Goal: Task Accomplishment & Management: Manage account settings

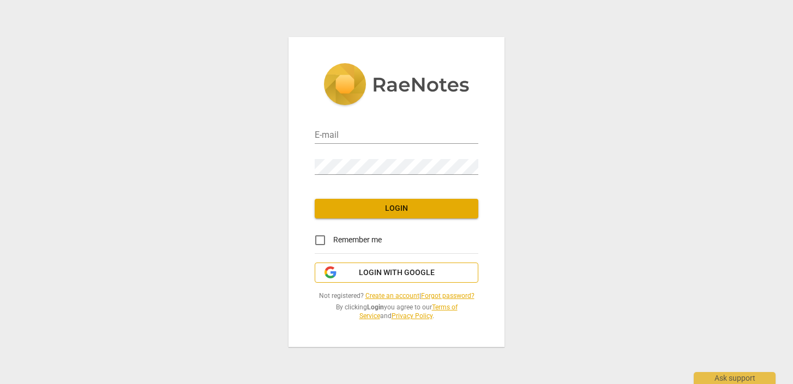
click at [388, 270] on span "Login with Google" at bounding box center [397, 273] width 76 height 11
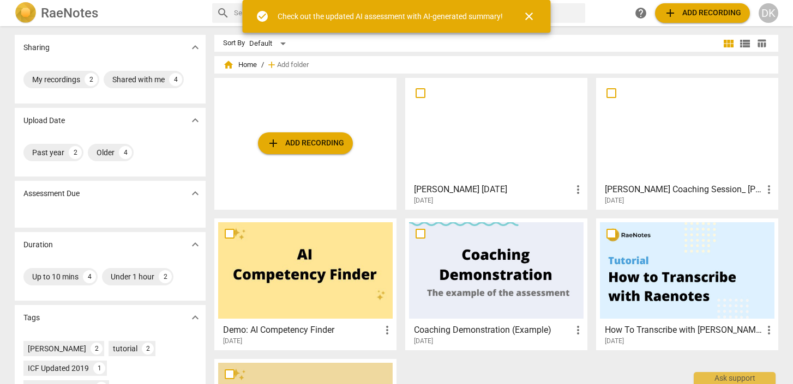
click at [774, 19] on div "DK" at bounding box center [768, 13] width 20 height 20
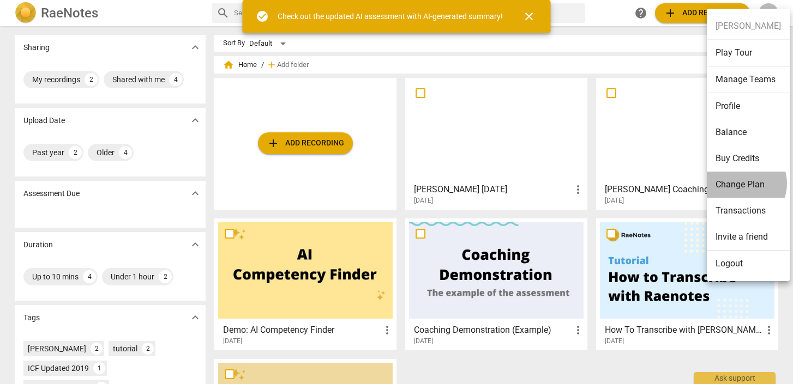
click at [740, 184] on li "Change Plan" at bounding box center [747, 185] width 83 height 26
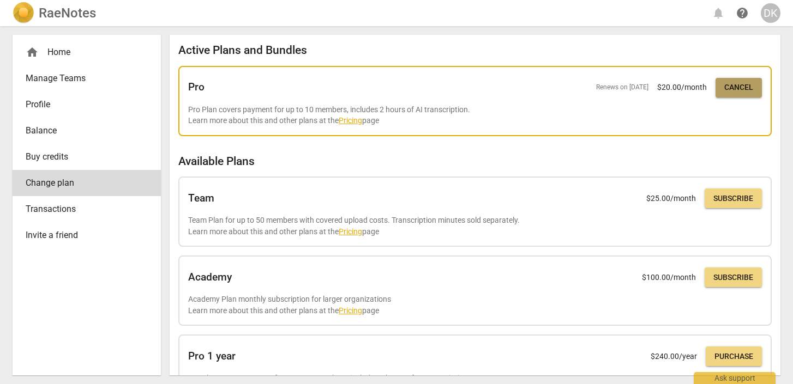
click at [734, 89] on span "Cancel" at bounding box center [738, 87] width 29 height 11
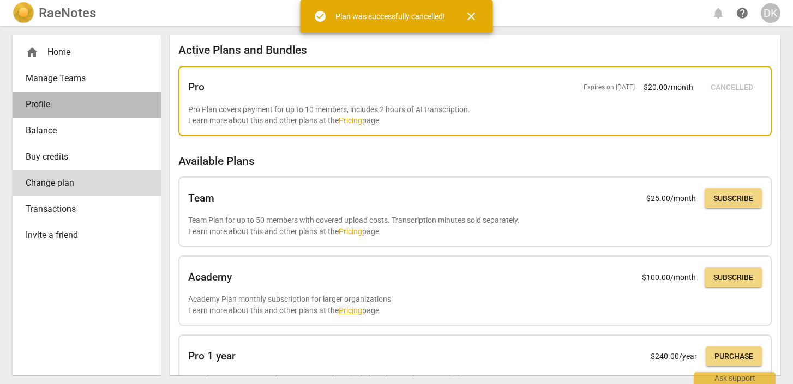
click at [45, 104] on span "Profile" at bounding box center [82, 104] width 113 height 13
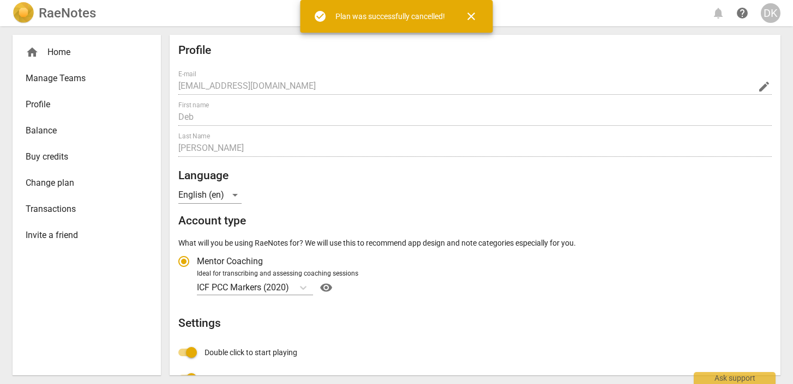
radio input "false"
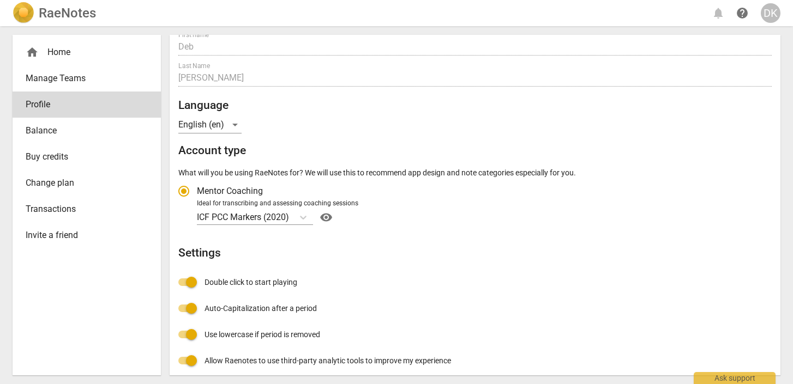
scroll to position [156, 0]
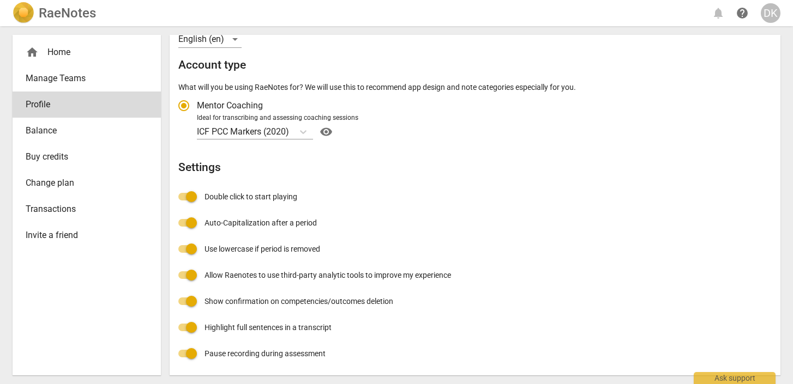
click at [37, 130] on span "Balance" at bounding box center [82, 130] width 113 height 13
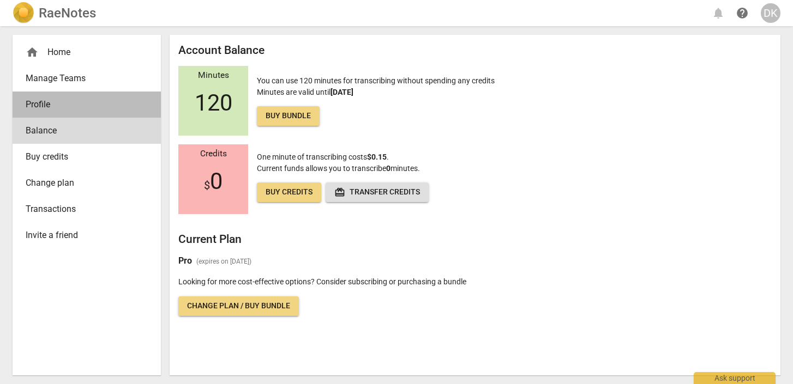
click at [52, 110] on span "Profile" at bounding box center [82, 104] width 113 height 13
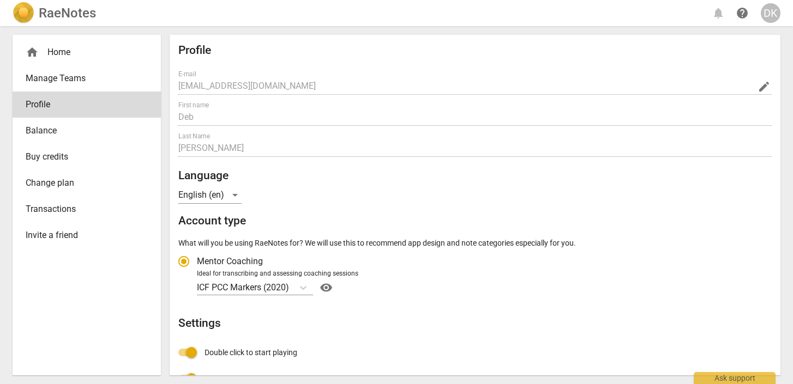
radio input "false"
click at [43, 212] on span "Transactions" at bounding box center [82, 209] width 113 height 13
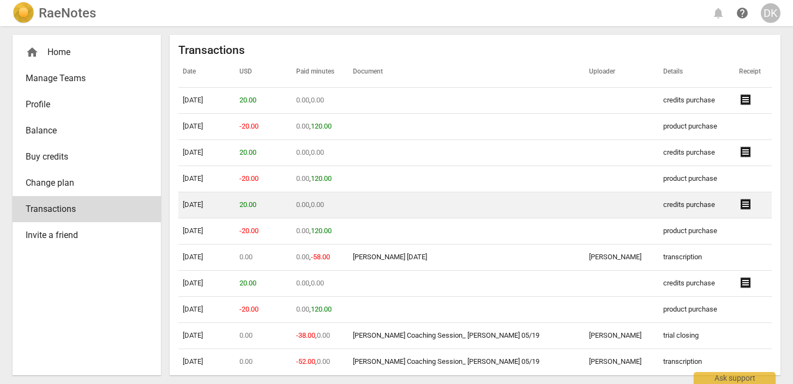
scroll to position [9, 0]
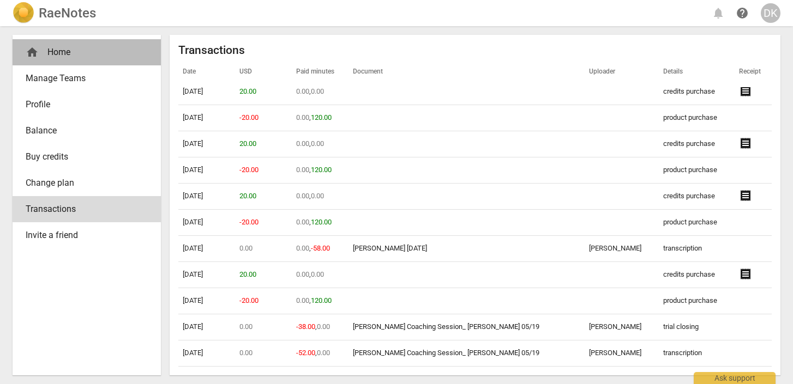
click at [57, 57] on div "home Home" at bounding box center [82, 52] width 113 height 13
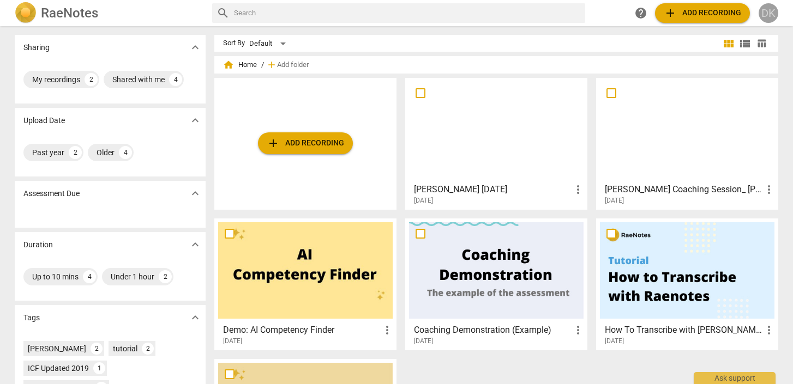
click at [767, 14] on div "DK" at bounding box center [768, 13] width 20 height 20
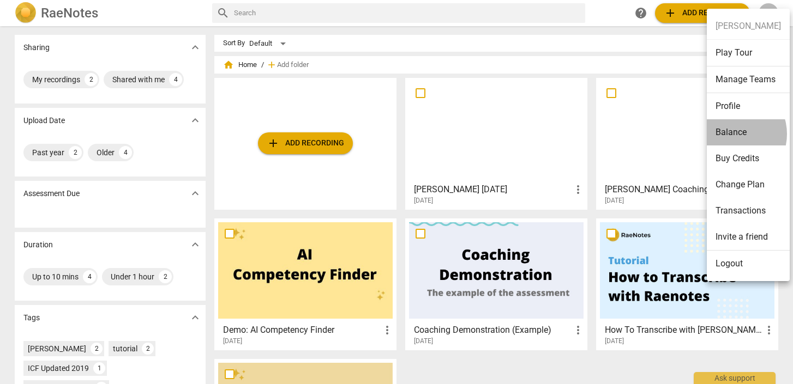
click at [732, 134] on li "Balance" at bounding box center [747, 132] width 83 height 26
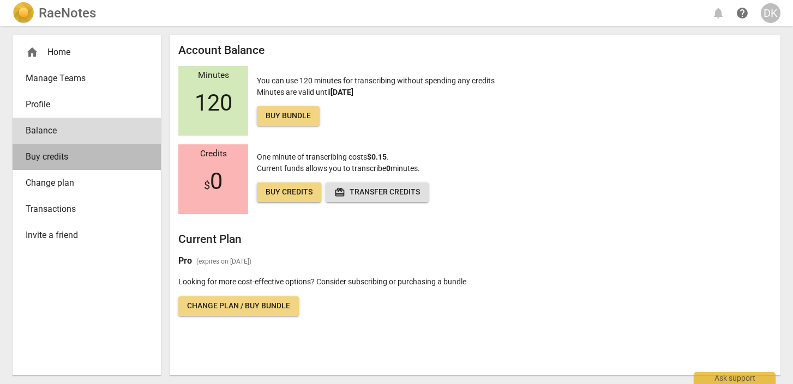
click at [58, 160] on span "Buy credits" at bounding box center [82, 156] width 113 height 13
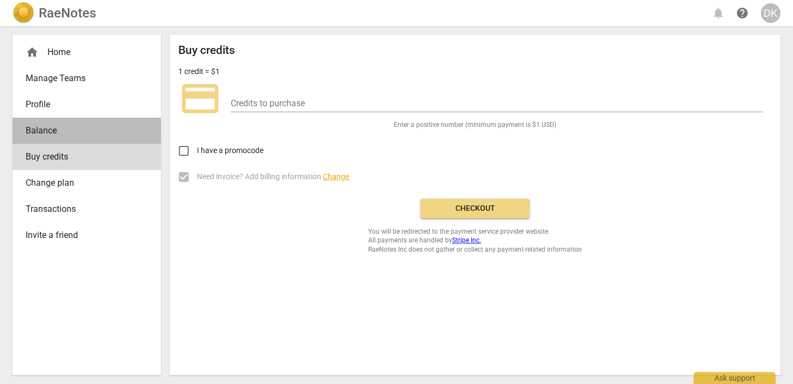
click at [65, 135] on span "Balance" at bounding box center [82, 130] width 113 height 13
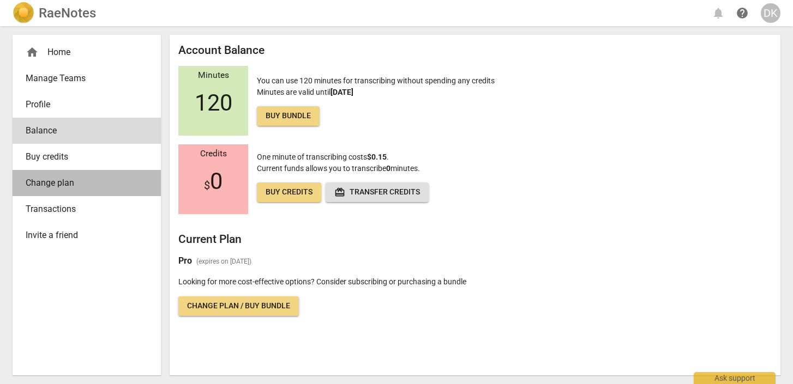
click at [56, 186] on span "Change plan" at bounding box center [82, 183] width 113 height 13
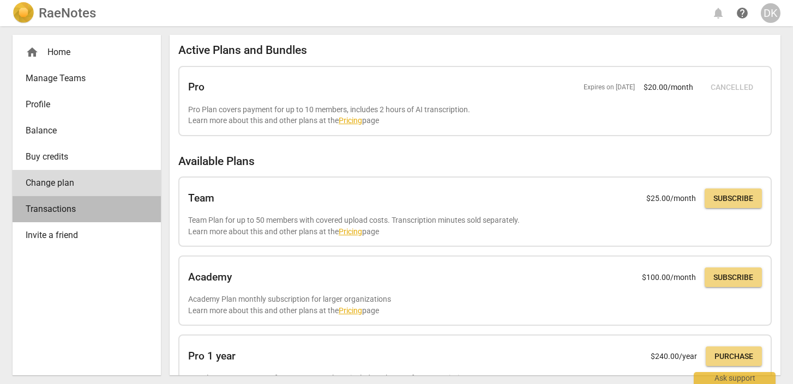
click at [47, 215] on span "Transactions" at bounding box center [82, 209] width 113 height 13
